Goal: Task Accomplishment & Management: Manage account settings

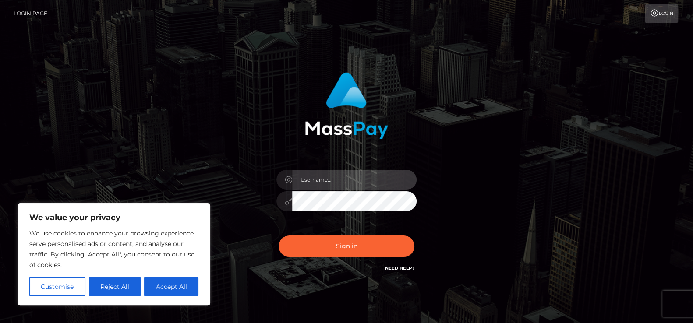
click at [335, 180] on input "text" at bounding box center [354, 180] width 124 height 20
type input "[EMAIL_ADDRESS][DOMAIN_NAME]"
click at [285, 204] on icon at bounding box center [288, 201] width 7 height 7
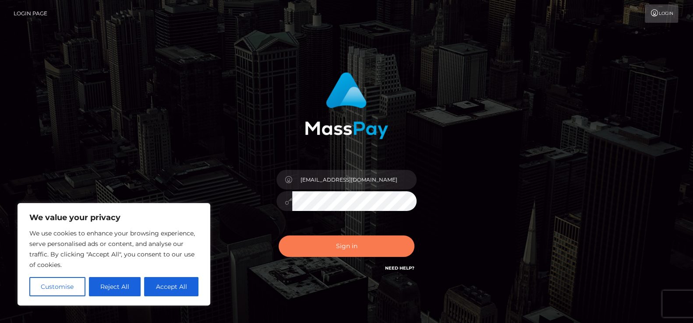
click at [313, 247] on button "Sign in" at bounding box center [347, 246] width 136 height 21
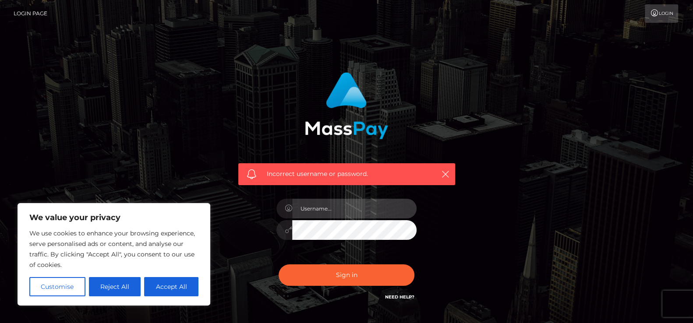
click at [325, 215] on input "text" at bounding box center [354, 209] width 124 height 20
paste input "F1ndomsucks!"
type input "F1ndomsucks!"
drag, startPoint x: 353, startPoint y: 210, endPoint x: 291, endPoint y: 211, distance: 61.8
click at [291, 211] on div "F1ndomsucks!" at bounding box center [346, 207] width 140 height 17
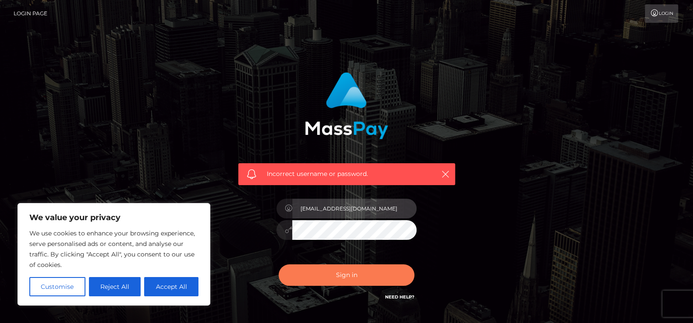
type input "[EMAIL_ADDRESS][DOMAIN_NAME]"
click at [293, 272] on button "Sign in" at bounding box center [347, 275] width 136 height 21
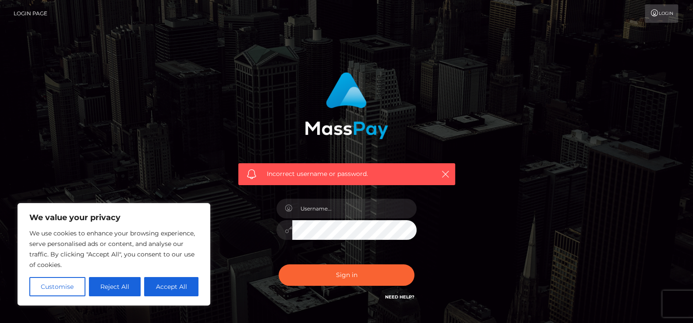
click at [393, 298] on link "Need Help?" at bounding box center [399, 297] width 29 height 6
